Goal: Navigation & Orientation: Find specific page/section

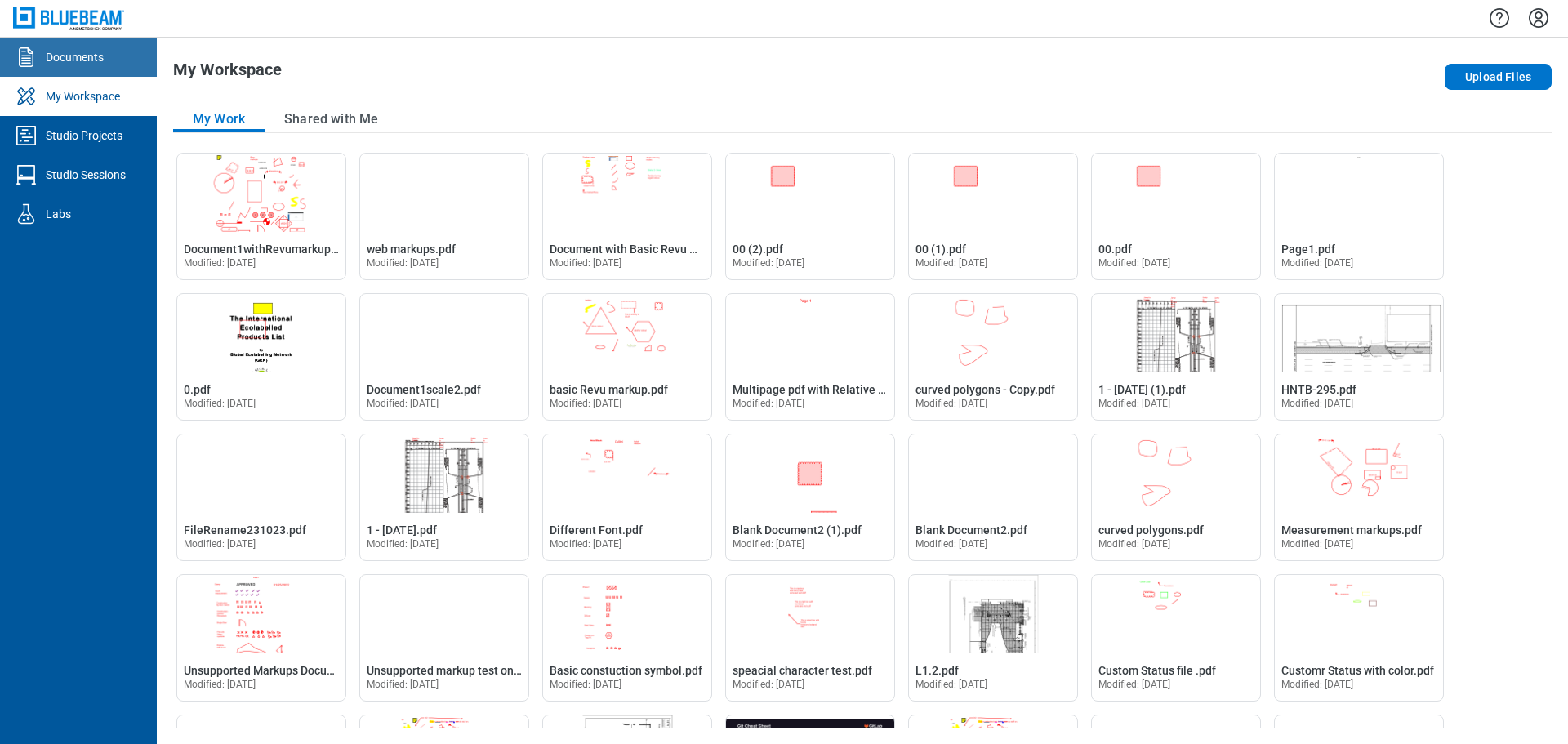
click at [113, 46] on link "Documents" at bounding box center [78, 56] width 156 height 39
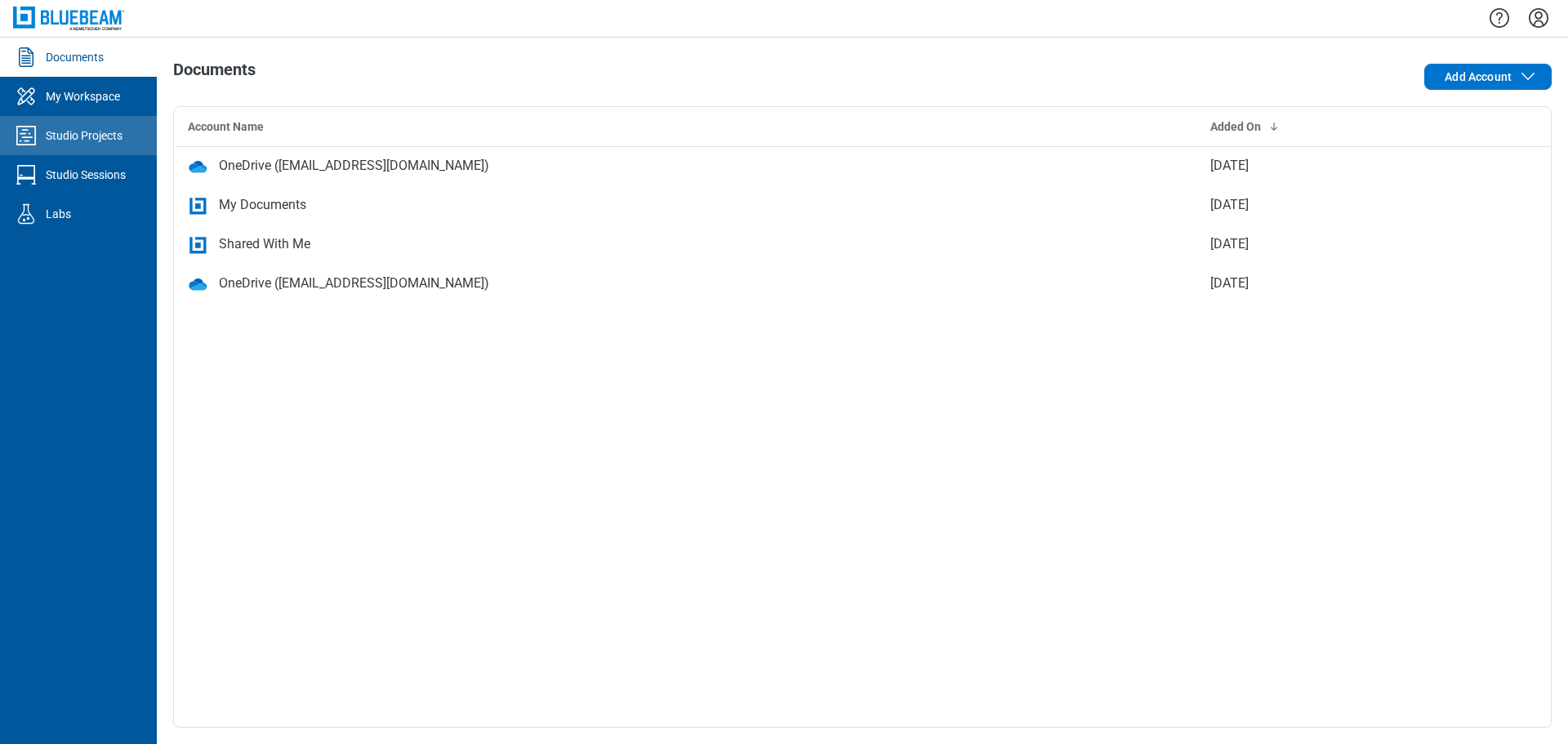
click at [68, 142] on div "Studio Projects" at bounding box center [84, 135] width 77 height 16
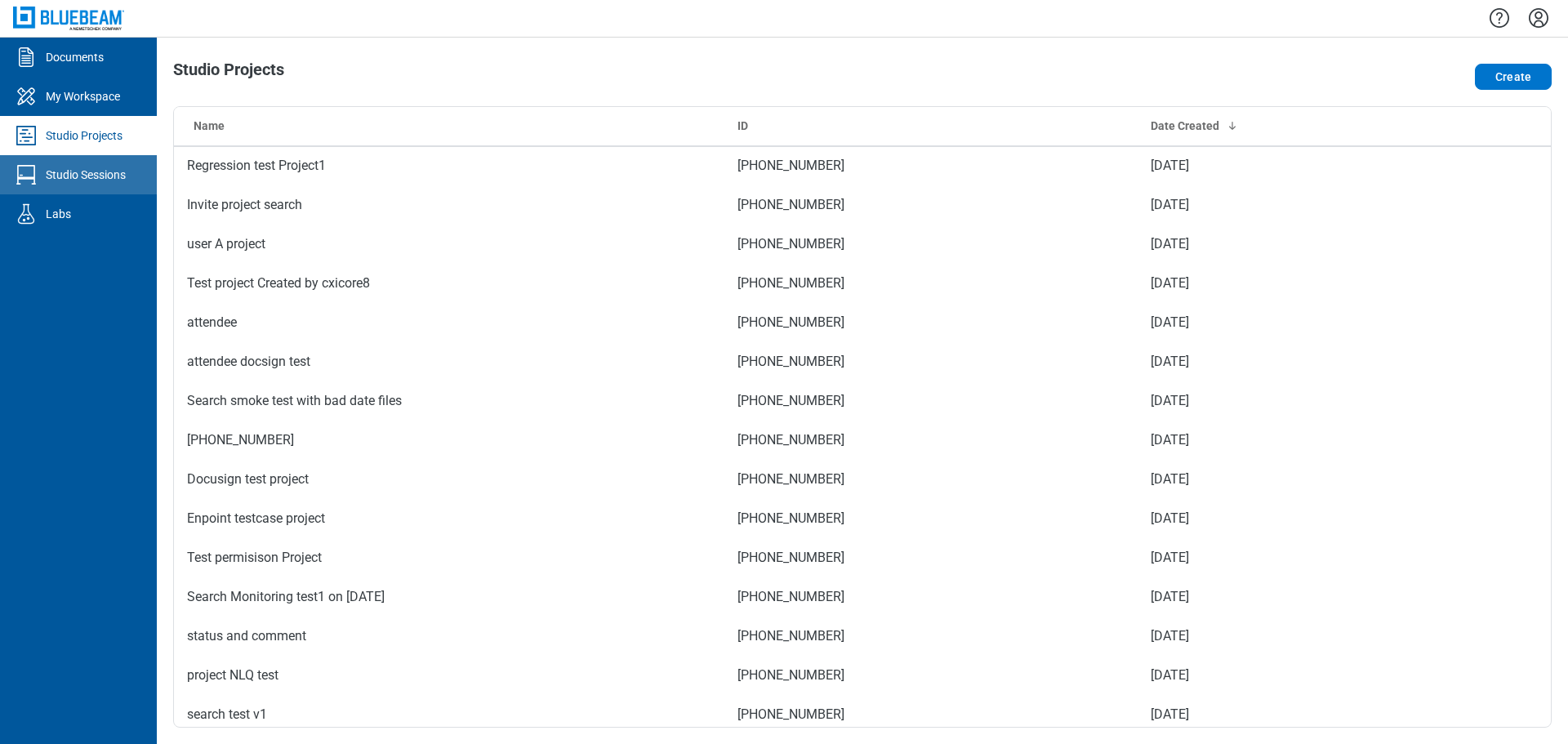
click at [122, 187] on link "Studio Sessions" at bounding box center [78, 175] width 156 height 39
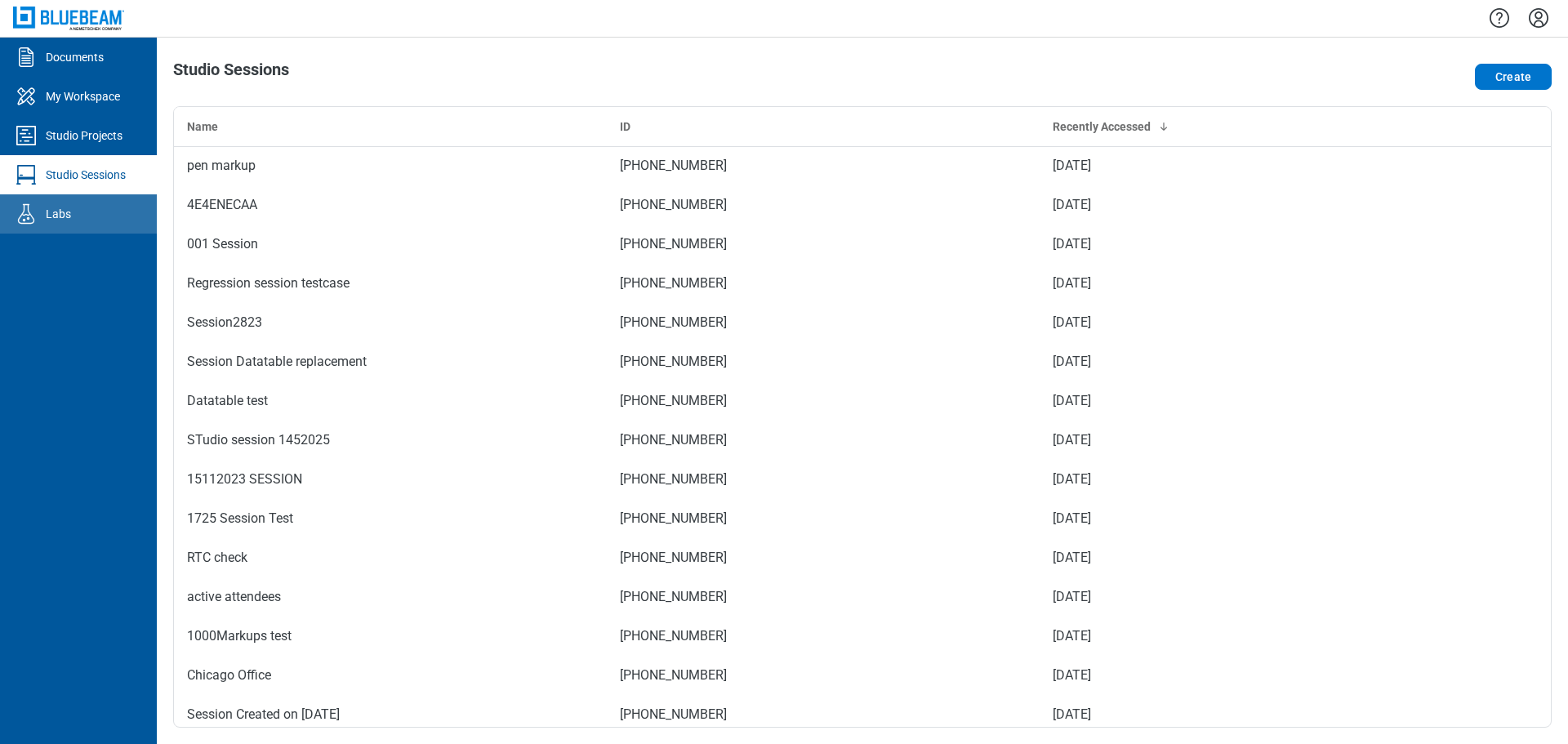
click at [108, 209] on link "Labs" at bounding box center [78, 214] width 156 height 39
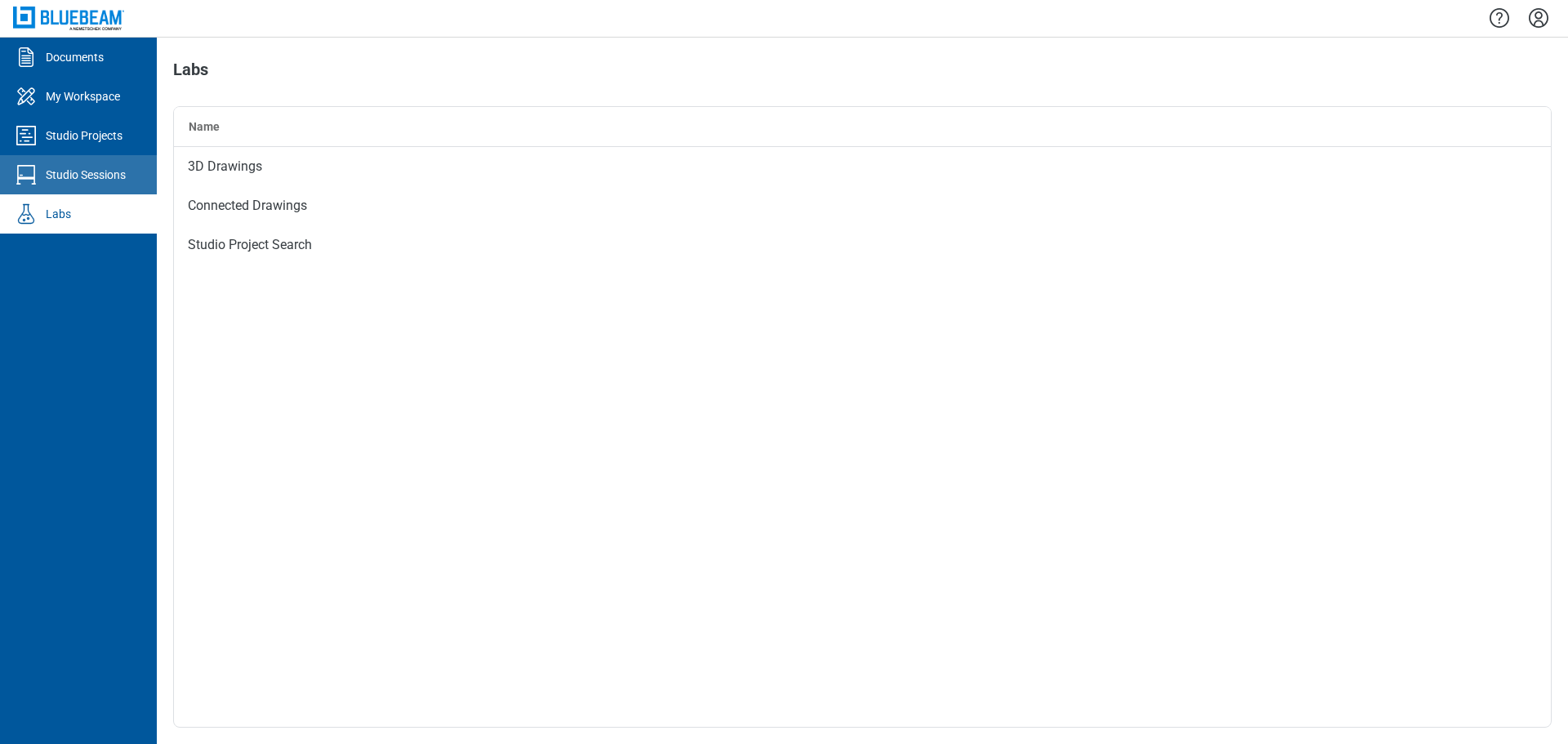
click at [105, 169] on div "Studio Sessions" at bounding box center [86, 175] width 80 height 16
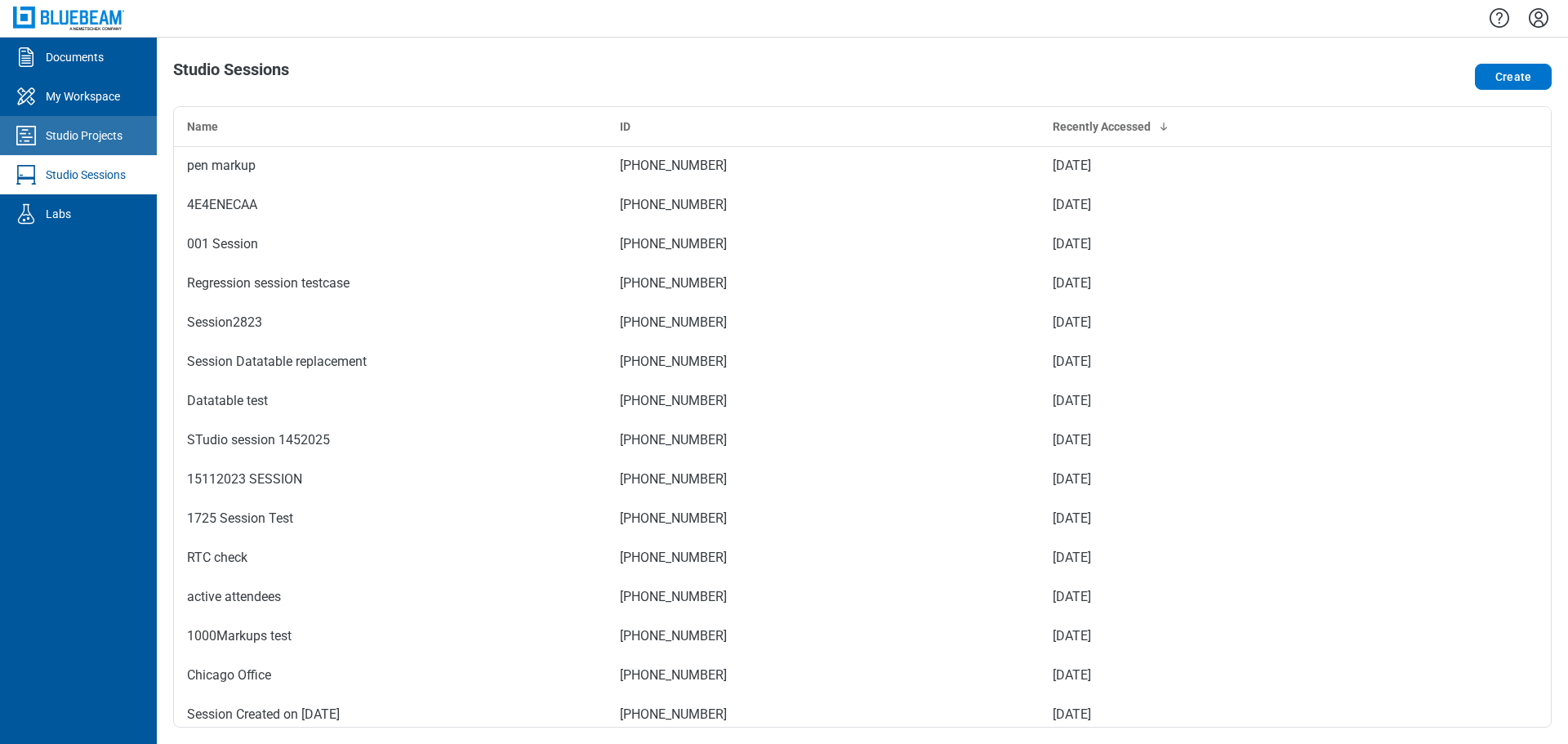
click at [105, 144] on link "Studio Projects" at bounding box center [78, 135] width 156 height 39
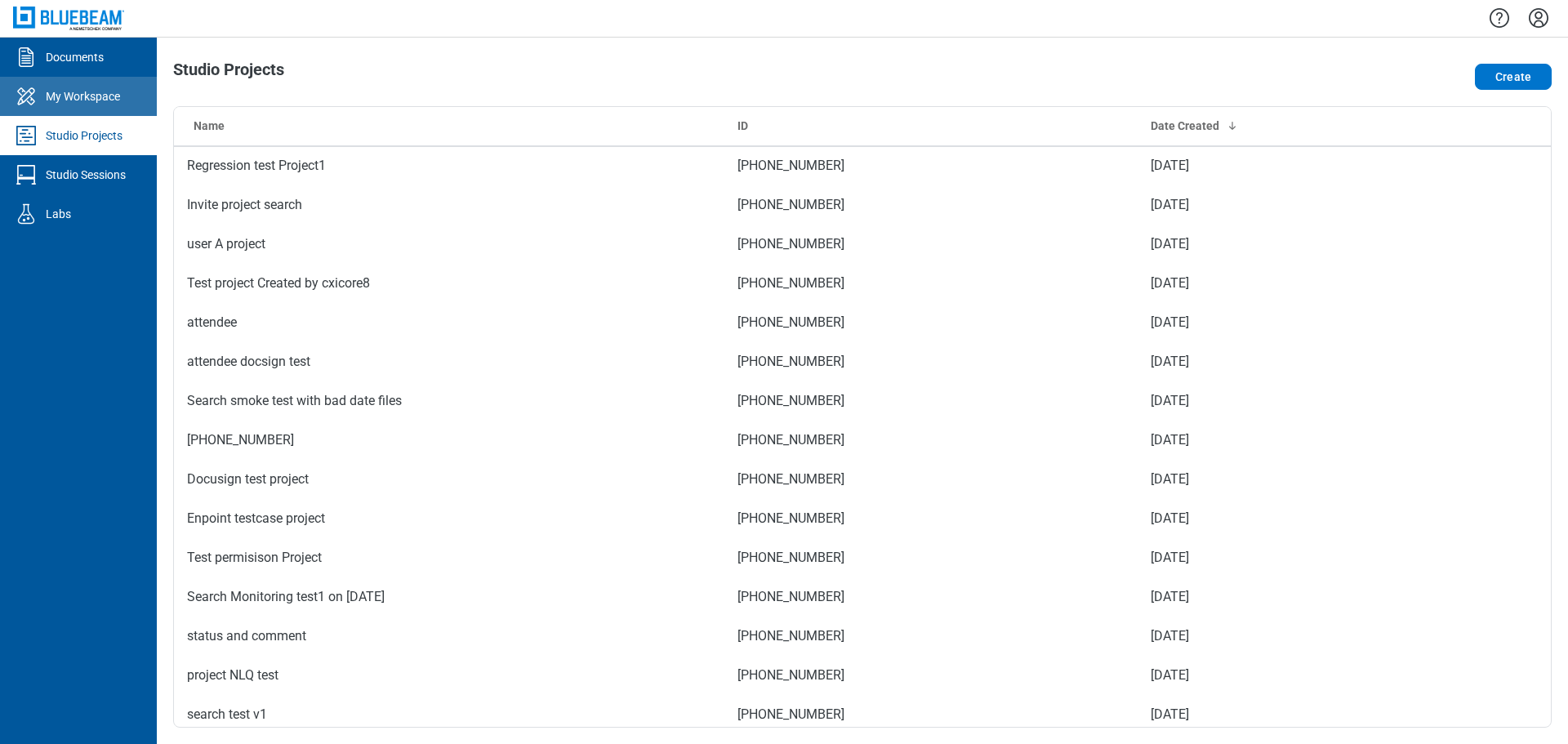
click at [105, 111] on link "My Workspace" at bounding box center [78, 96] width 156 height 39
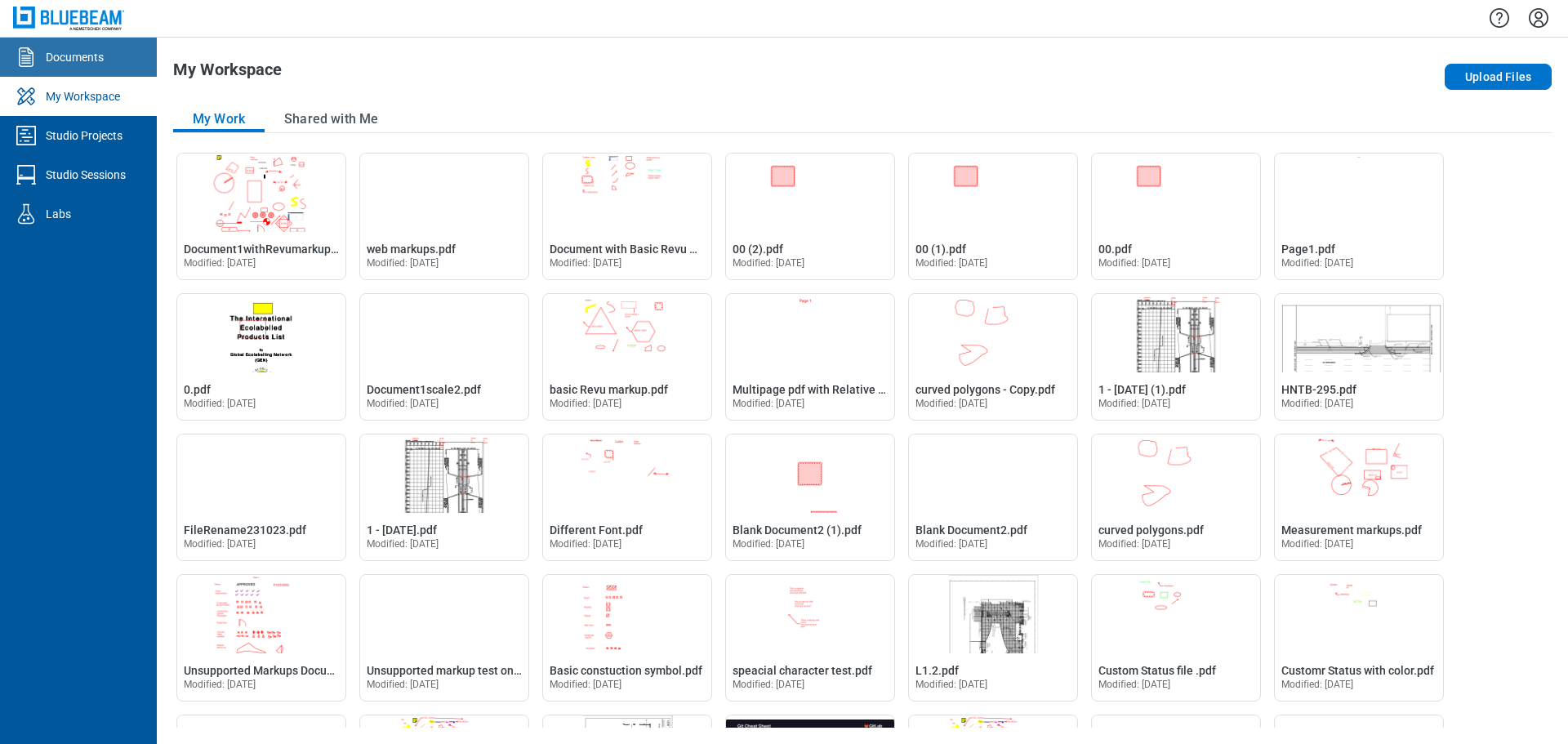
click at [99, 61] on div "Documents" at bounding box center [74, 56] width 58 height 16
